Goal: Information Seeking & Learning: Learn about a topic

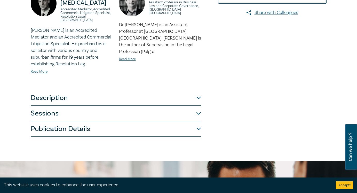
scroll to position [196, 0]
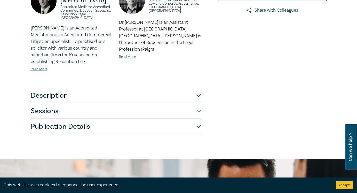
click at [85, 104] on button "Sessions" at bounding box center [116, 110] width 170 height 15
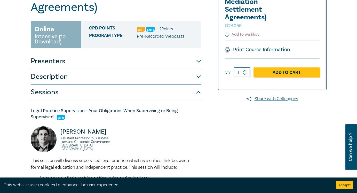
scroll to position [79, 0]
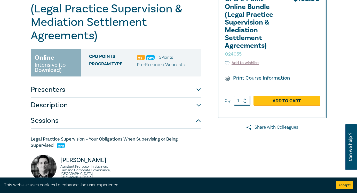
click at [81, 87] on button "Presenters" at bounding box center [116, 89] width 170 height 15
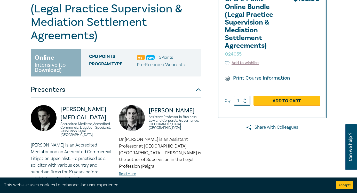
click at [81, 87] on button "Presenters" at bounding box center [116, 89] width 170 height 15
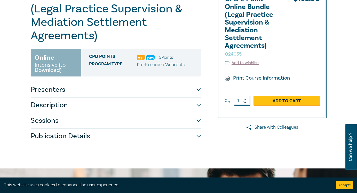
click at [82, 100] on button "Description" at bounding box center [116, 104] width 170 height 15
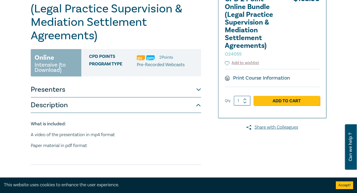
click at [82, 100] on button "Description" at bounding box center [116, 104] width 170 height 15
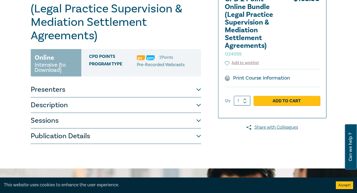
click at [82, 100] on button "Description" at bounding box center [116, 104] width 170 height 15
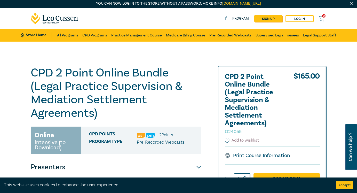
scroll to position [0, 0]
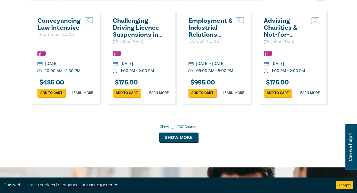
scroll to position [495, 0]
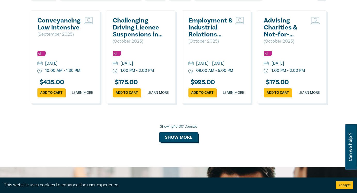
click at [174, 142] on button "Show more" at bounding box center [178, 137] width 39 height 10
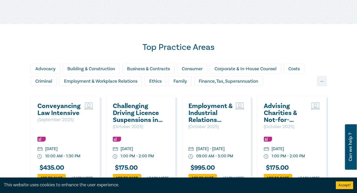
scroll to position [400, 0]
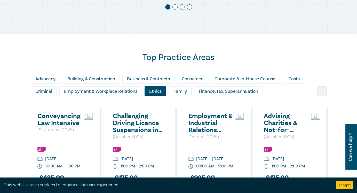
click at [158, 96] on div "Ethics" at bounding box center [156, 91] width 22 height 10
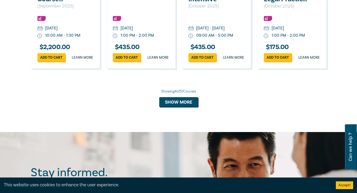
scroll to position [573, 0]
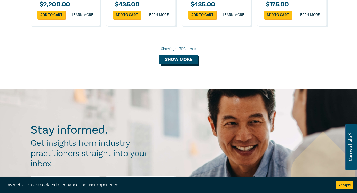
click at [175, 64] on button "Show more" at bounding box center [178, 59] width 39 height 10
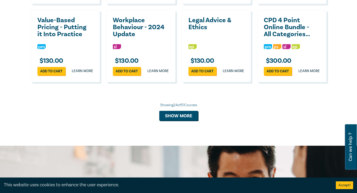
scroll to position [1003, 0]
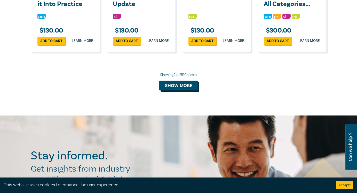
click at [184, 90] on button "Show more" at bounding box center [178, 86] width 39 height 10
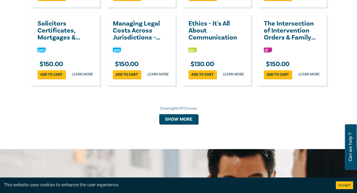
scroll to position [1245, 0]
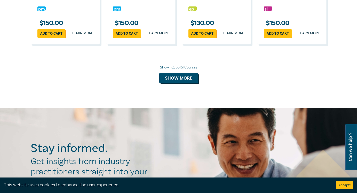
click at [183, 83] on button "Show more" at bounding box center [178, 78] width 39 height 10
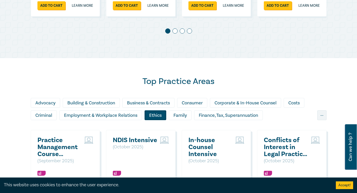
scroll to position [380, 0]
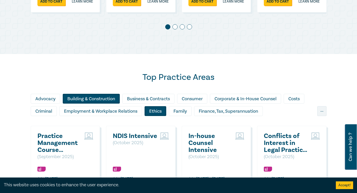
click at [109, 104] on div "Building & Construction" at bounding box center [91, 99] width 57 height 10
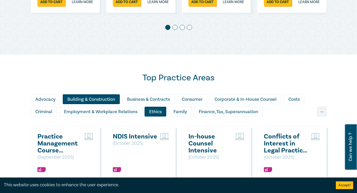
click at [156, 116] on div "Ethics" at bounding box center [156, 112] width 22 height 10
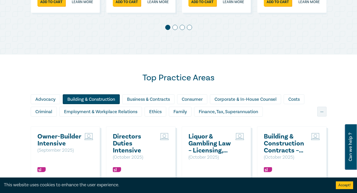
click at [106, 104] on div "Building & Construction" at bounding box center [91, 99] width 57 height 10
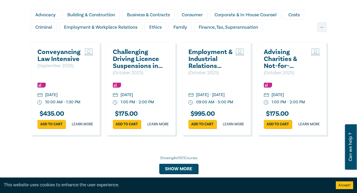
scroll to position [464, 0]
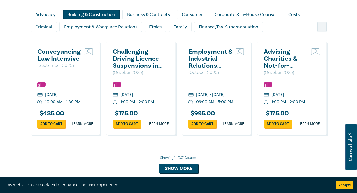
click at [95, 18] on div "Building & Construction" at bounding box center [91, 15] width 57 height 10
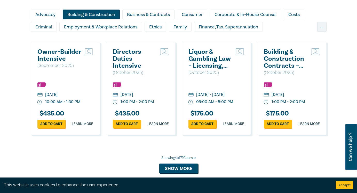
scroll to position [482, 0]
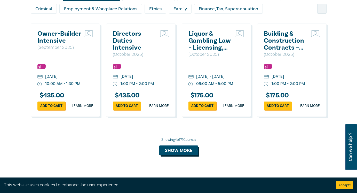
click at [170, 155] on button "Show more" at bounding box center [178, 150] width 39 height 10
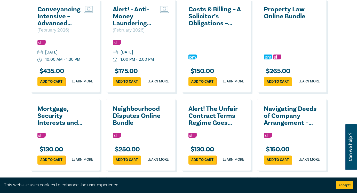
scroll to position [911, 0]
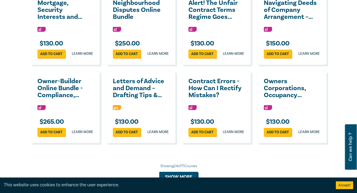
click at [209, 99] on h2 "Contract Errors - How Can I Rectify Mistakes?" at bounding box center [215, 88] width 53 height 21
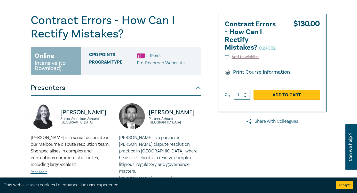
scroll to position [55, 0]
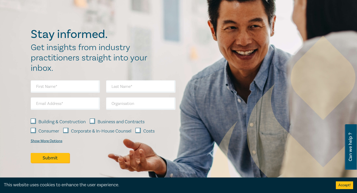
scroll to position [589, 0]
